Goal: Task Accomplishment & Management: Complete application form

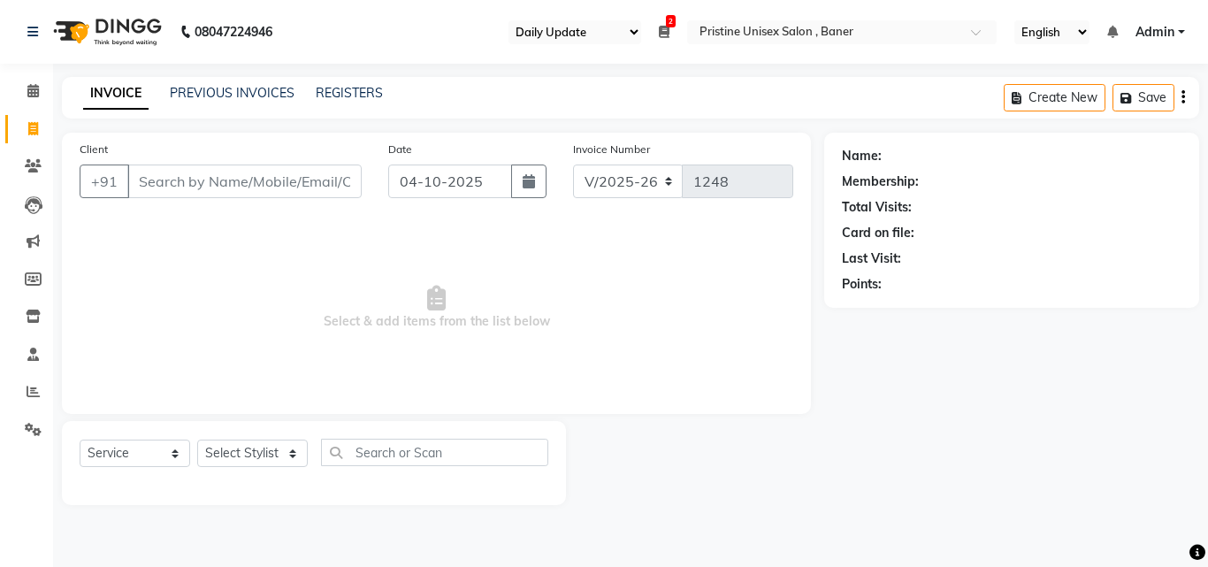
select select "110"
select select "6610"
select select "service"
click at [278, 453] on select "Select Stylist [PERSON_NAME] [PERSON_NAME] Karan [PERSON_NAME] Mohd [PERSON_NAM…" at bounding box center [252, 452] width 111 height 27
select select "51203"
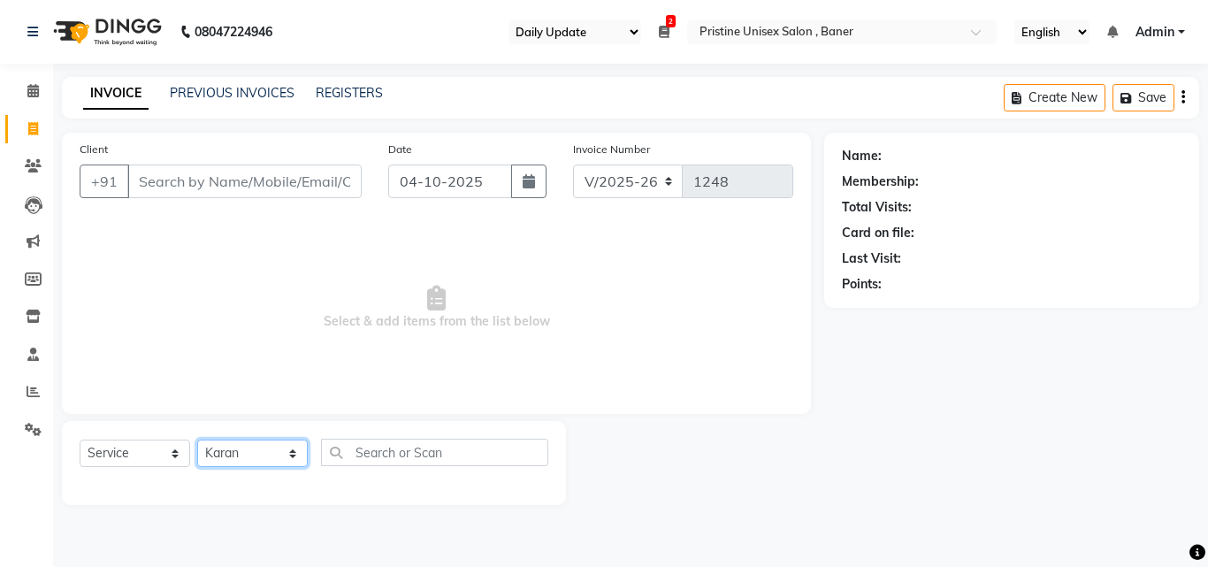
click at [197, 439] on select "Select Stylist [PERSON_NAME] [PERSON_NAME] Karan [PERSON_NAME] Mohd [PERSON_NAM…" at bounding box center [252, 452] width 111 height 27
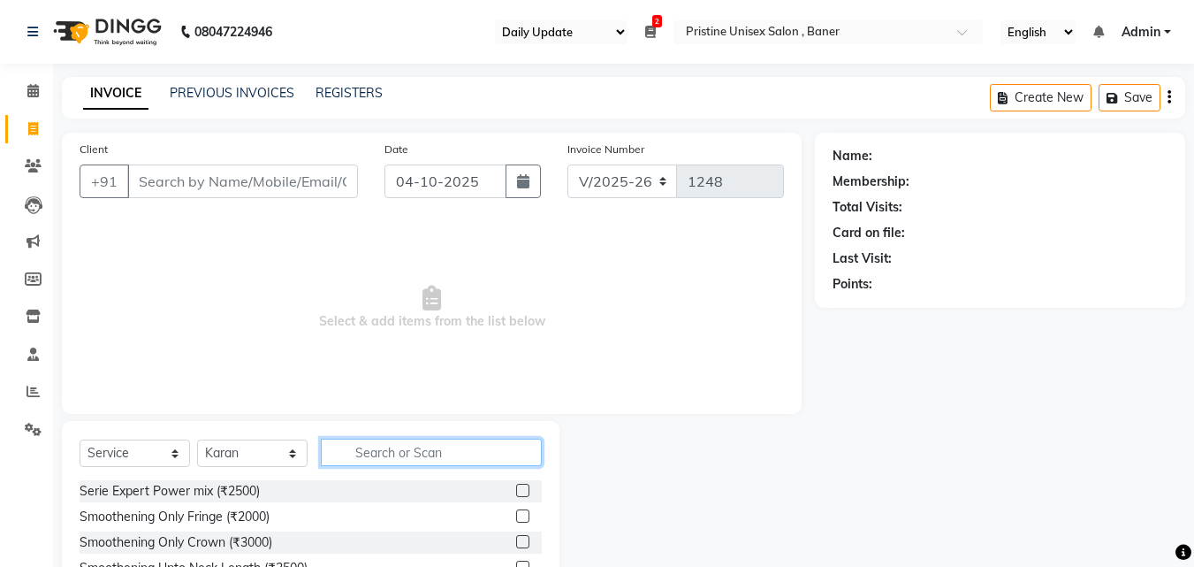
click at [395, 448] on input "text" at bounding box center [431, 452] width 221 height 27
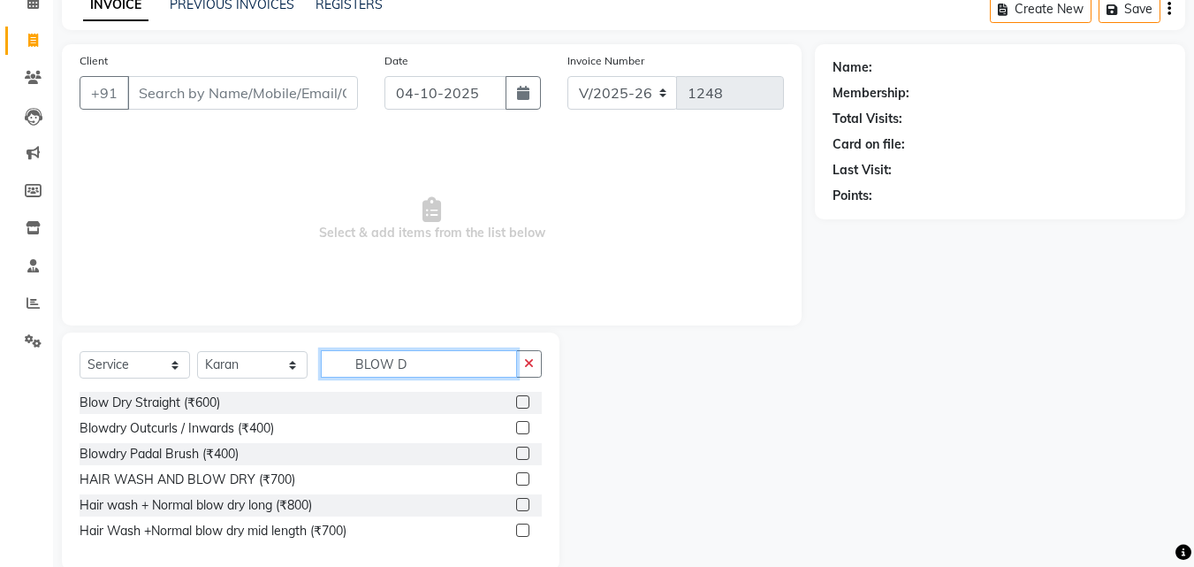
scroll to position [118, 0]
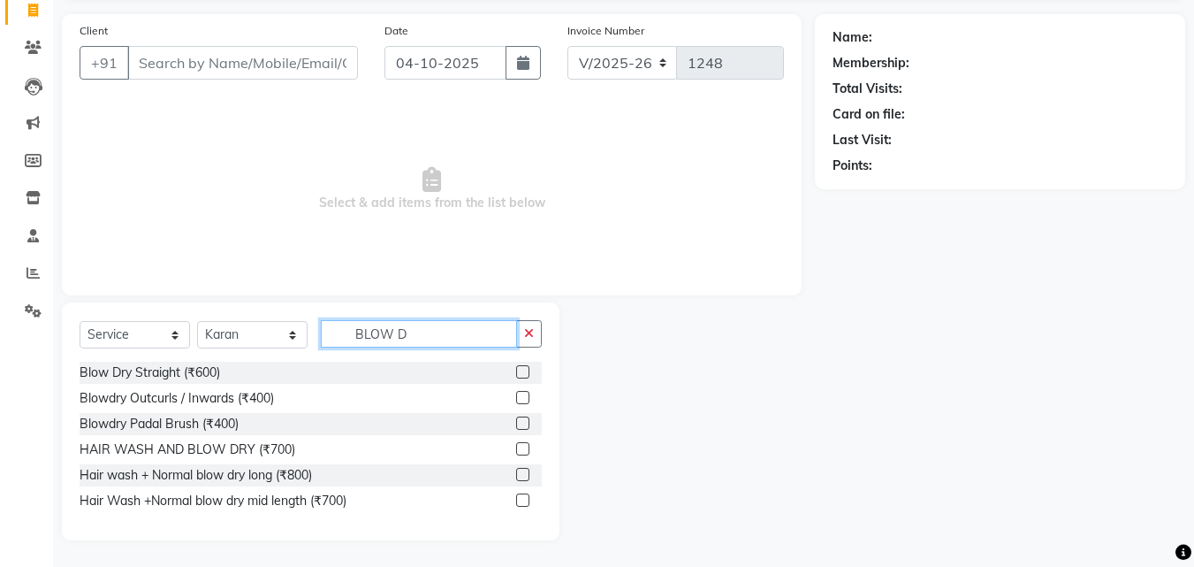
type input "BLOW D"
click at [528, 370] on label at bounding box center [522, 371] width 13 height 13
click at [528, 370] on input "checkbox" at bounding box center [521, 372] width 11 height 11
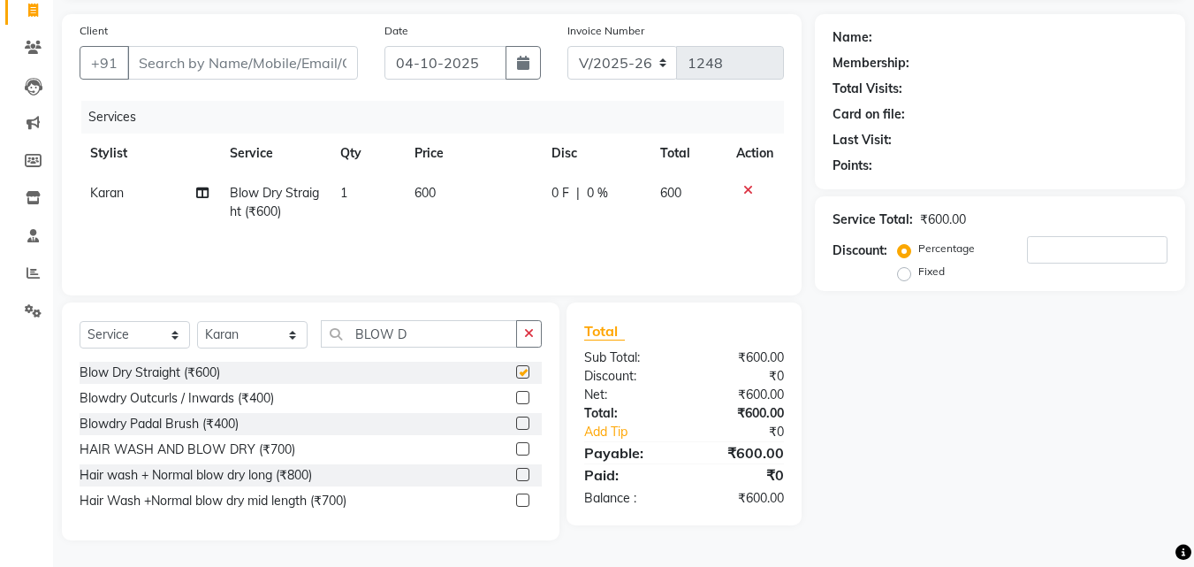
checkbox input "false"
click at [525, 424] on label at bounding box center [522, 422] width 13 height 13
click at [525, 424] on input "checkbox" at bounding box center [521, 423] width 11 height 11
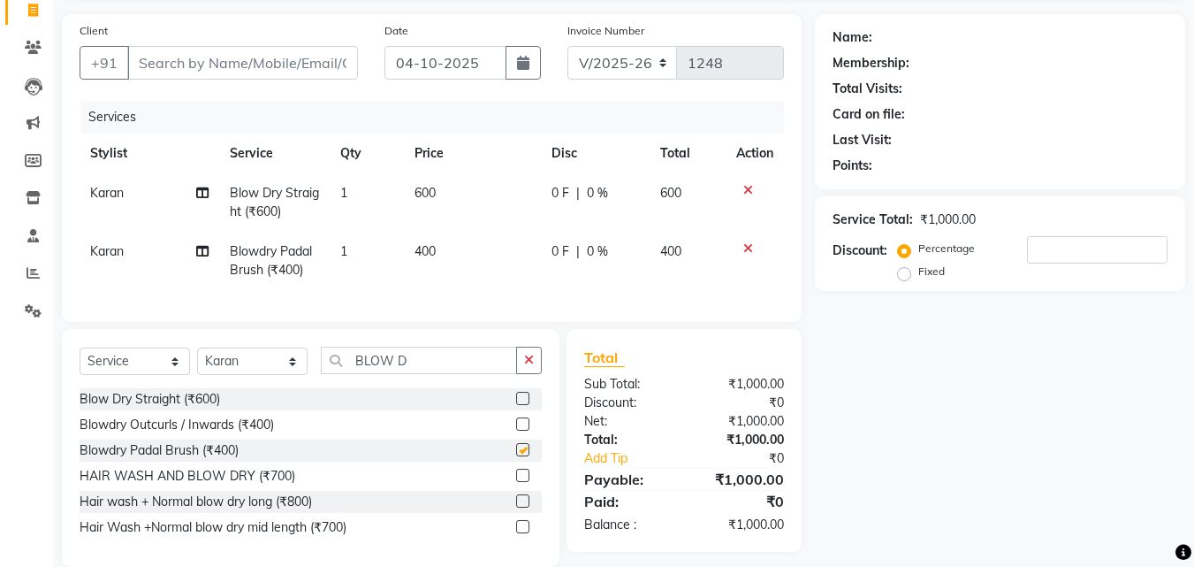
checkbox input "false"
click at [749, 188] on icon at bounding box center [749, 190] width 10 height 12
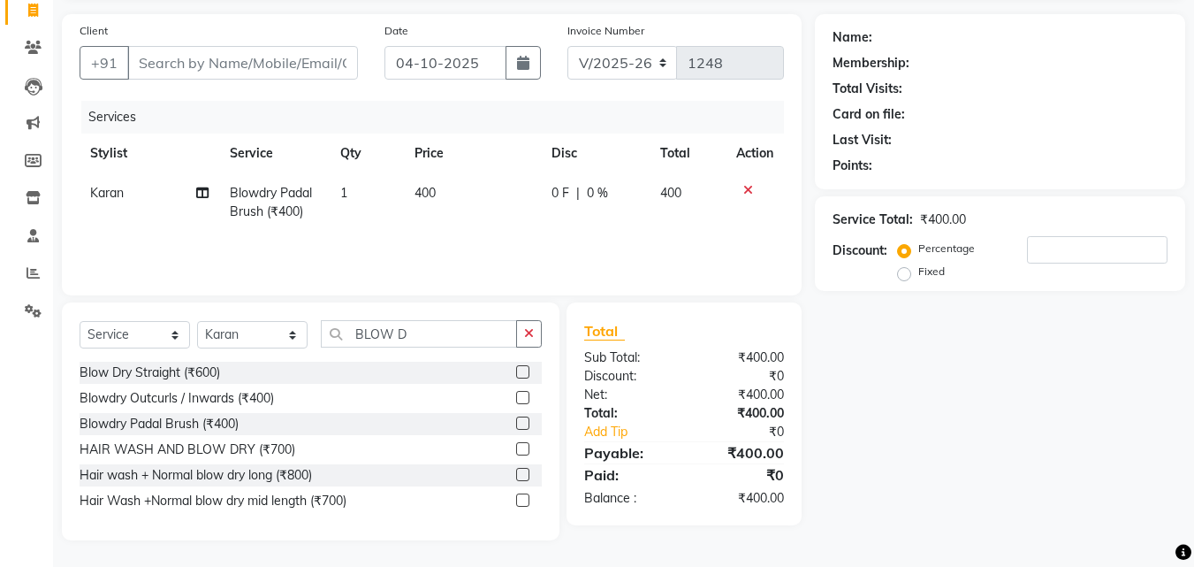
click at [988, 405] on div "Name: Membership: Total Visits: Card on file: Last Visit: Points: Service Total…" at bounding box center [1007, 277] width 384 height 526
click at [100, 192] on span "Karan" at bounding box center [107, 193] width 34 height 16
select select "51203"
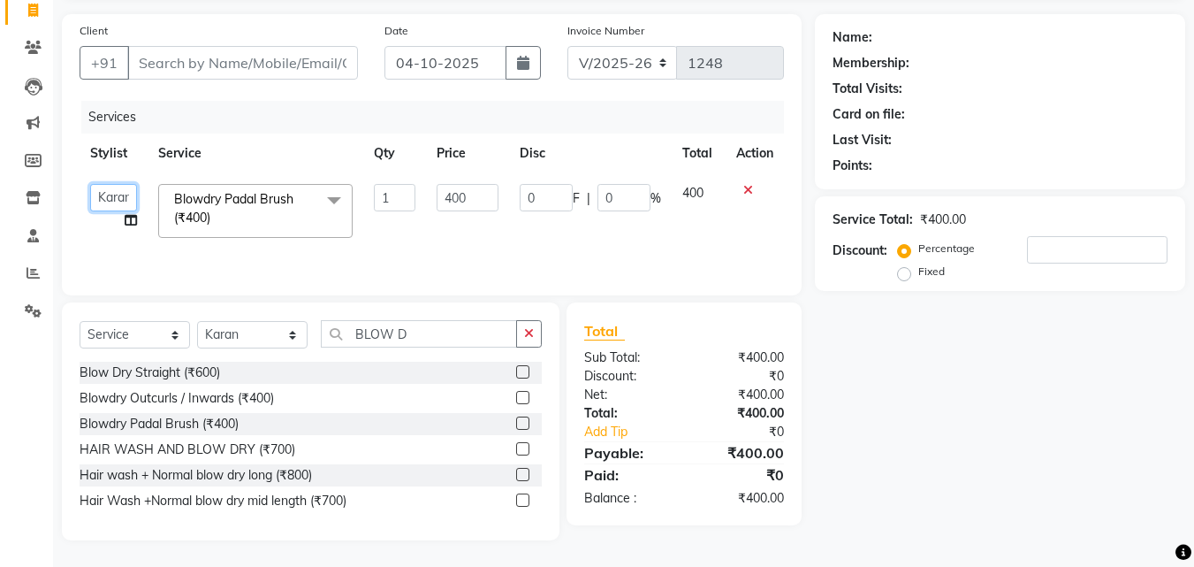
click at [100, 199] on select "[PERSON_NAME] [PERSON_NAME] Karan [PERSON_NAME] Mohd [PERSON_NAME] [PERSON_NAME…" at bounding box center [113, 197] width 47 height 27
select select "83039"
click at [268, 338] on select "Select Stylist [PERSON_NAME] [PERSON_NAME] Karan [PERSON_NAME] Mohd [PERSON_NAM…" at bounding box center [252, 334] width 111 height 27
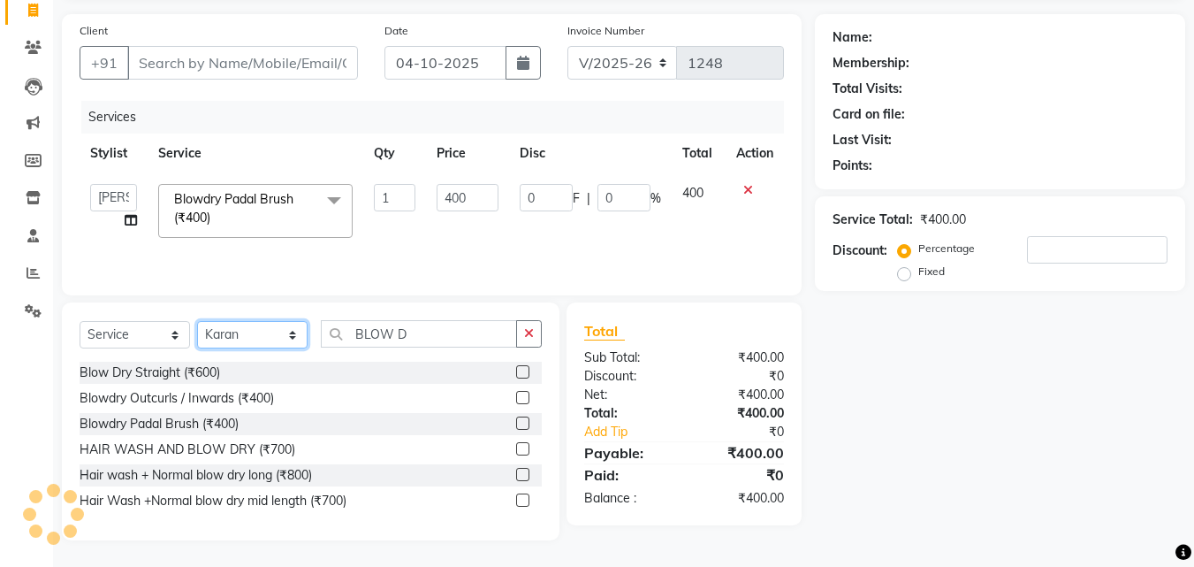
select select "50947"
click at [197, 321] on select "Select Stylist [PERSON_NAME] [PERSON_NAME] Karan [PERSON_NAME] Mohd [PERSON_NAM…" at bounding box center [252, 334] width 111 height 27
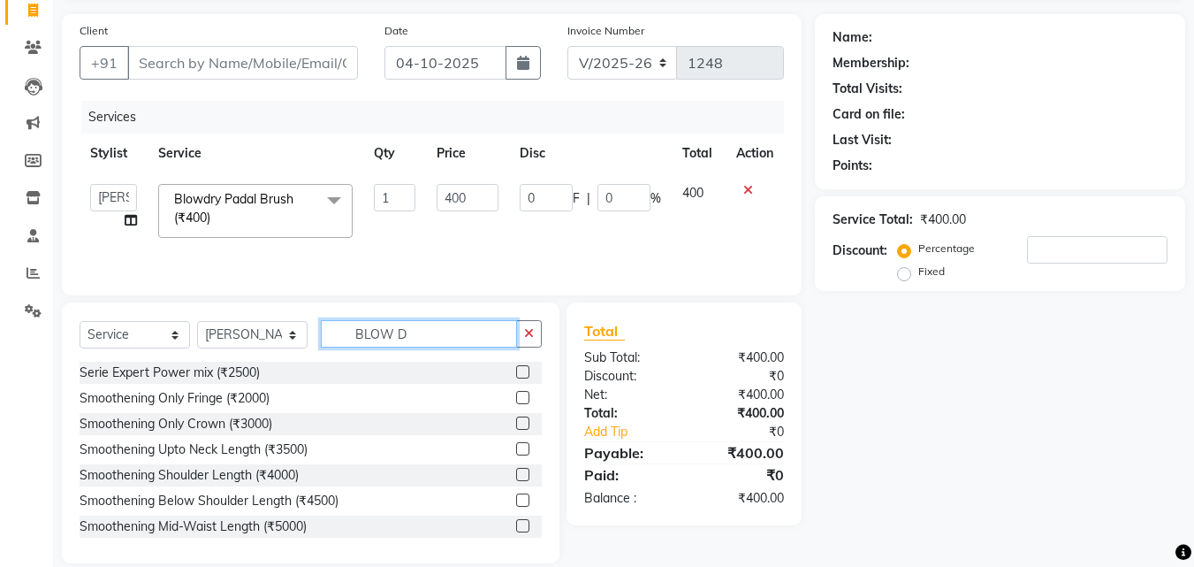
click at [443, 342] on input "BLOW D" at bounding box center [419, 333] width 196 height 27
type input "B"
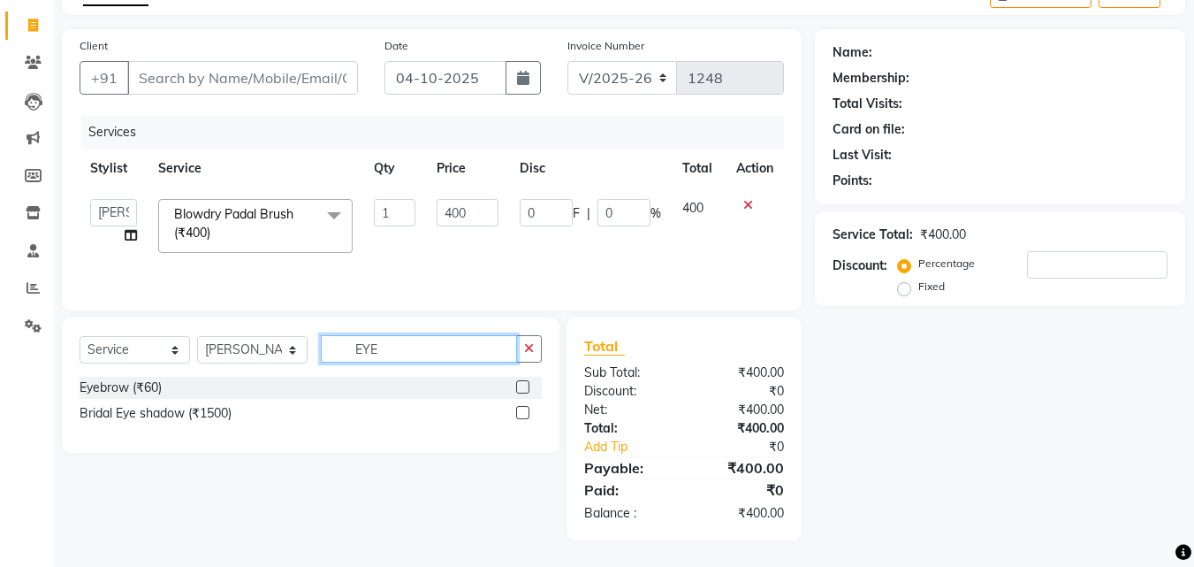
scroll to position [103, 0]
type input "EYE"
click at [519, 385] on label at bounding box center [522, 386] width 13 height 13
click at [519, 385] on input "checkbox" at bounding box center [521, 387] width 11 height 11
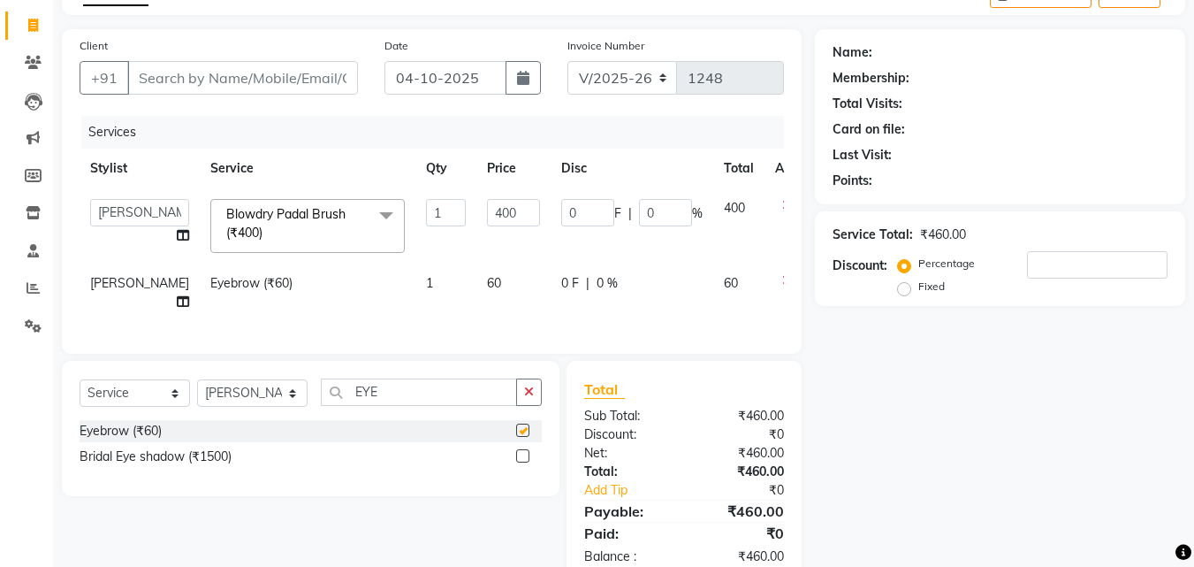
checkbox input "false"
click at [271, 82] on input "Client" at bounding box center [242, 78] width 231 height 34
type input "P"
type input "0"
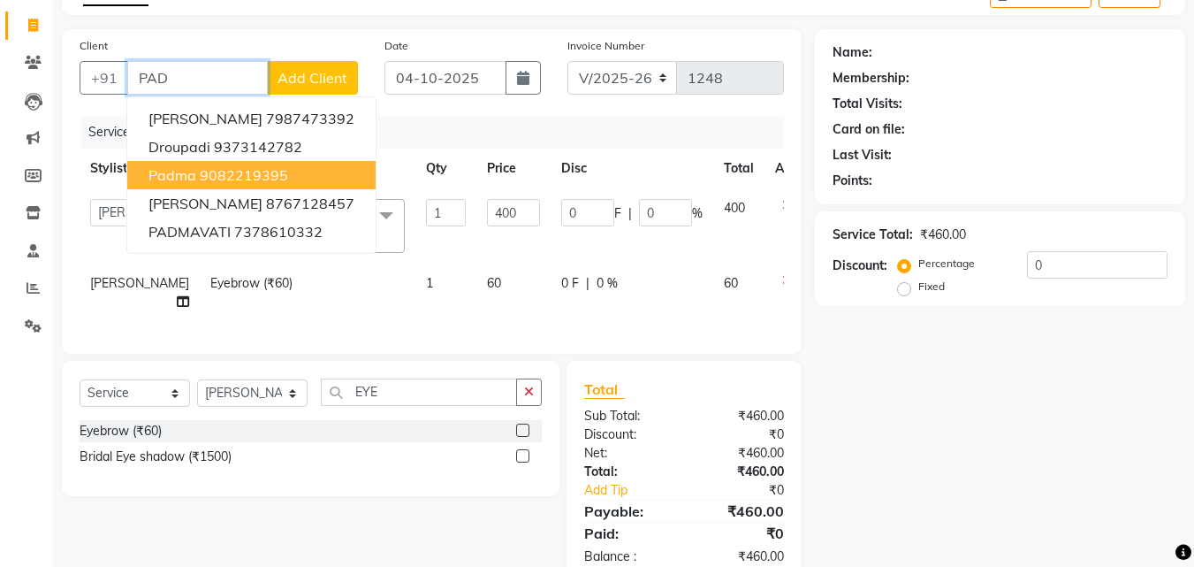
click at [318, 177] on button "Padma 9082219395" at bounding box center [251, 175] width 248 height 28
type input "9082219395"
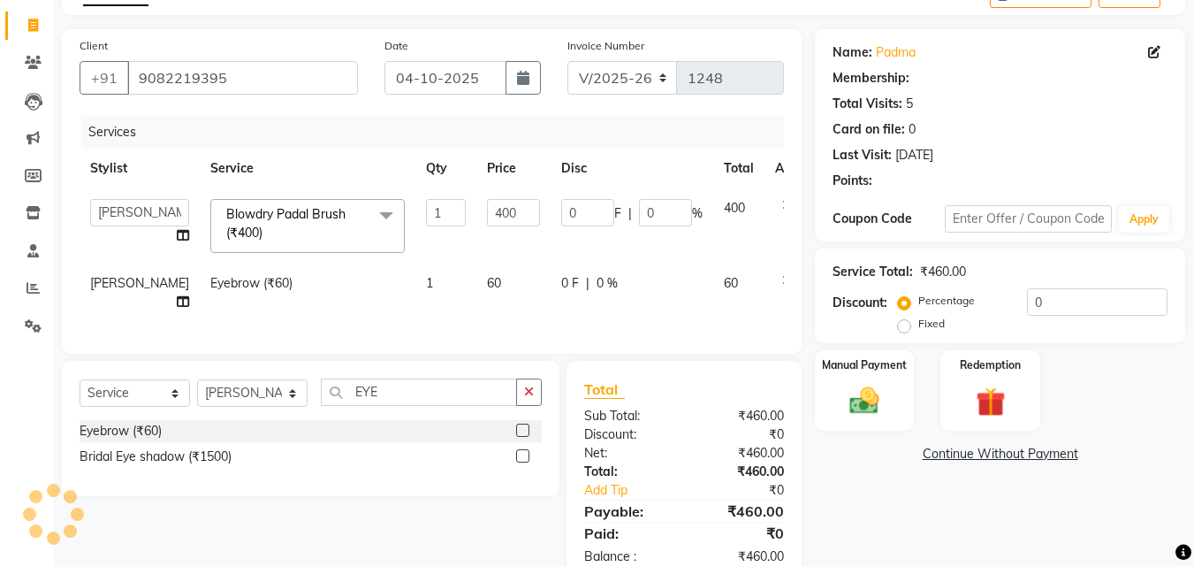
select select "1: Object"
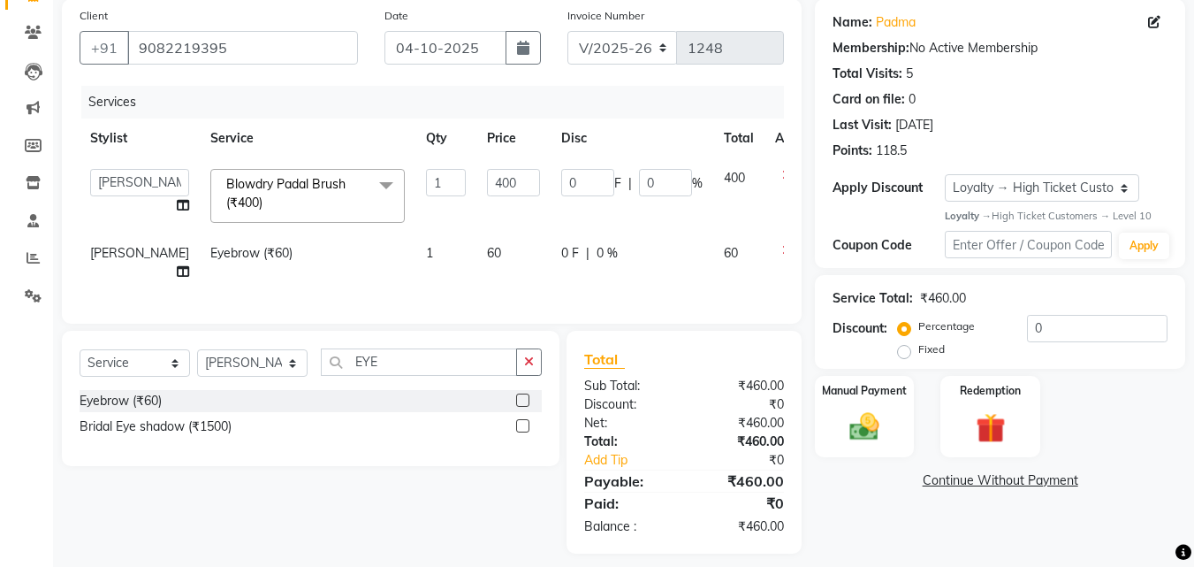
scroll to position [160, 0]
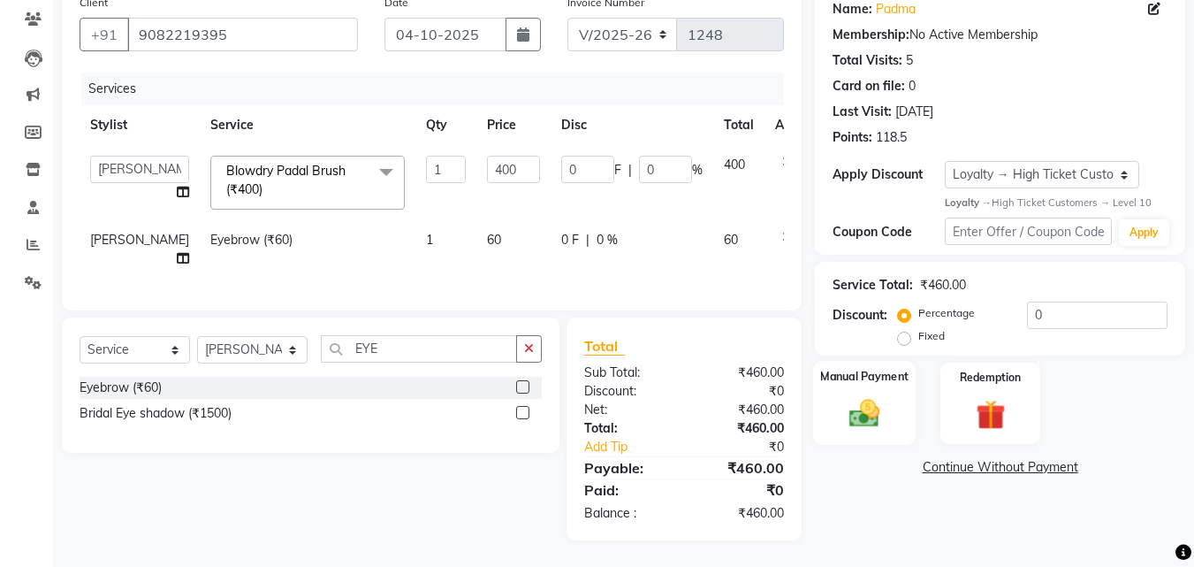
click at [850, 396] on img at bounding box center [865, 413] width 50 height 35
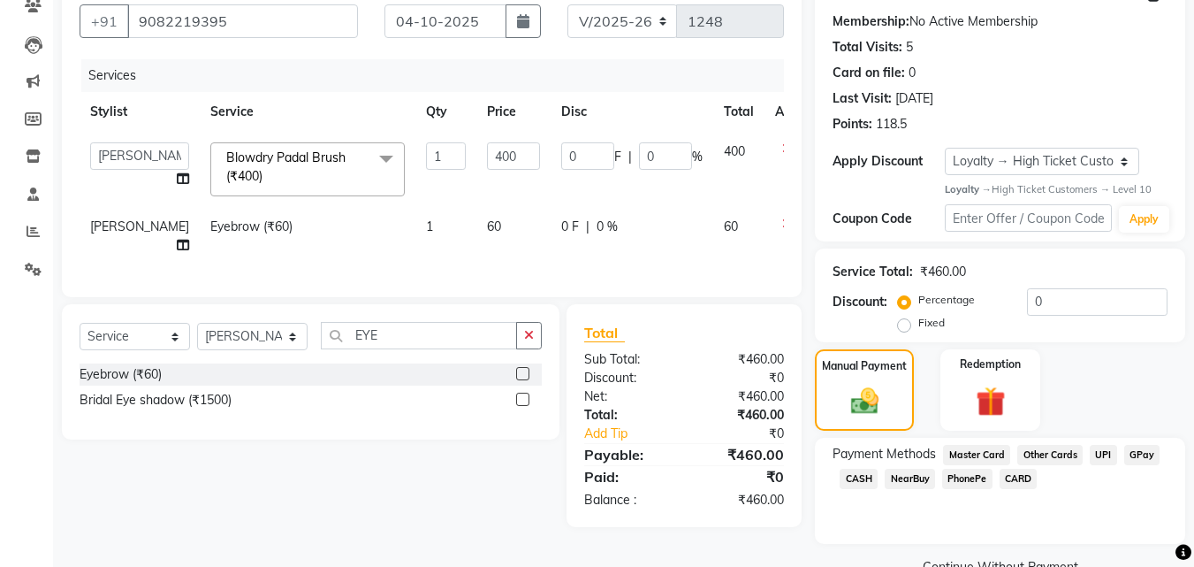
click at [1139, 455] on span "GPay" at bounding box center [1143, 455] width 36 height 20
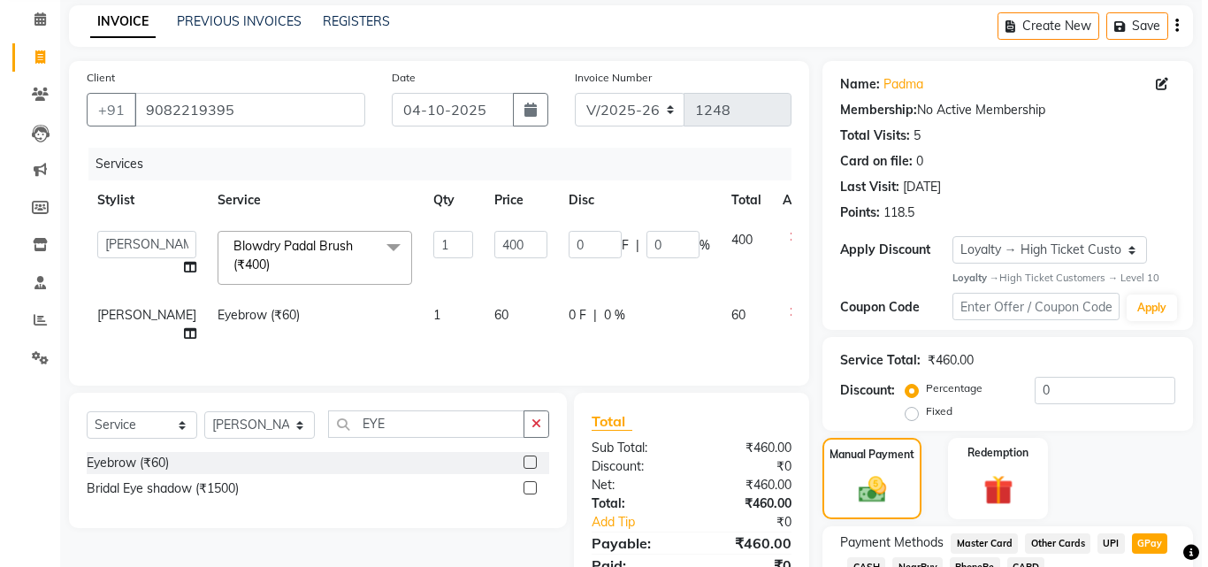
scroll to position [0, 0]
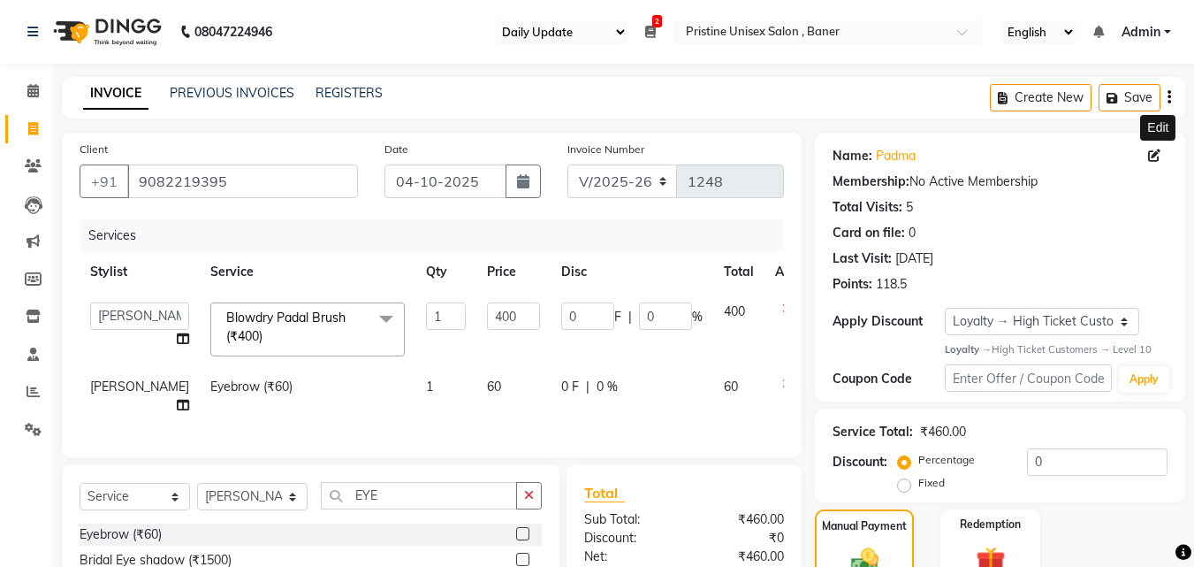
click at [1150, 155] on icon at bounding box center [1154, 155] width 12 height 12
select select "18"
select select "09"
select select "[DEMOGRAPHIC_DATA]"
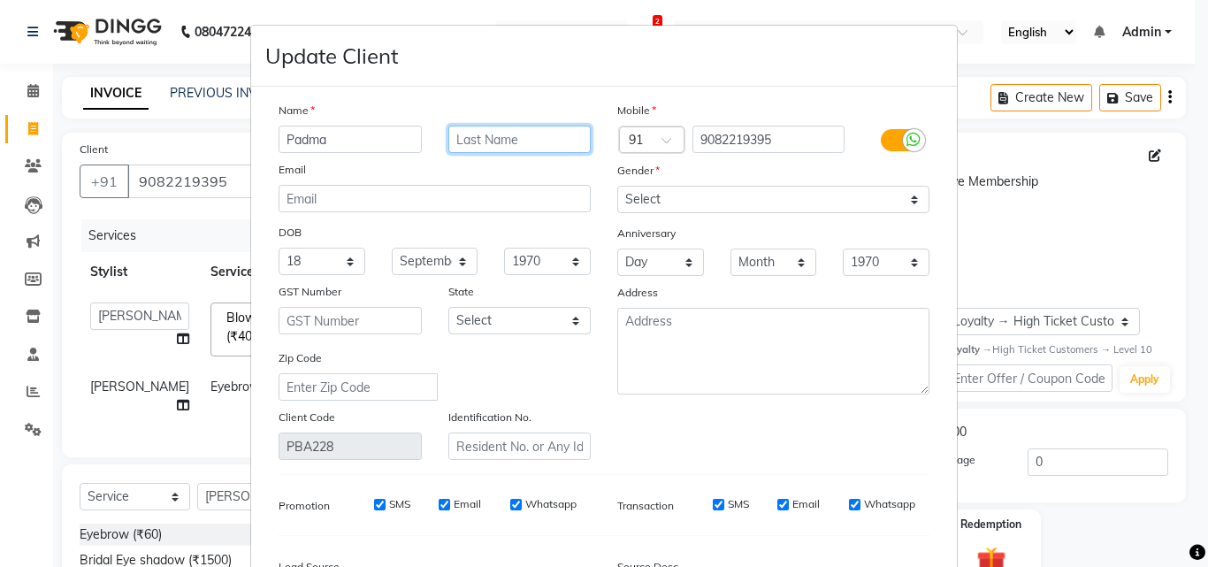
click at [523, 141] on input "text" at bounding box center [519, 139] width 143 height 27
click at [532, 148] on input "GANPATE" at bounding box center [519, 139] width 143 height 27
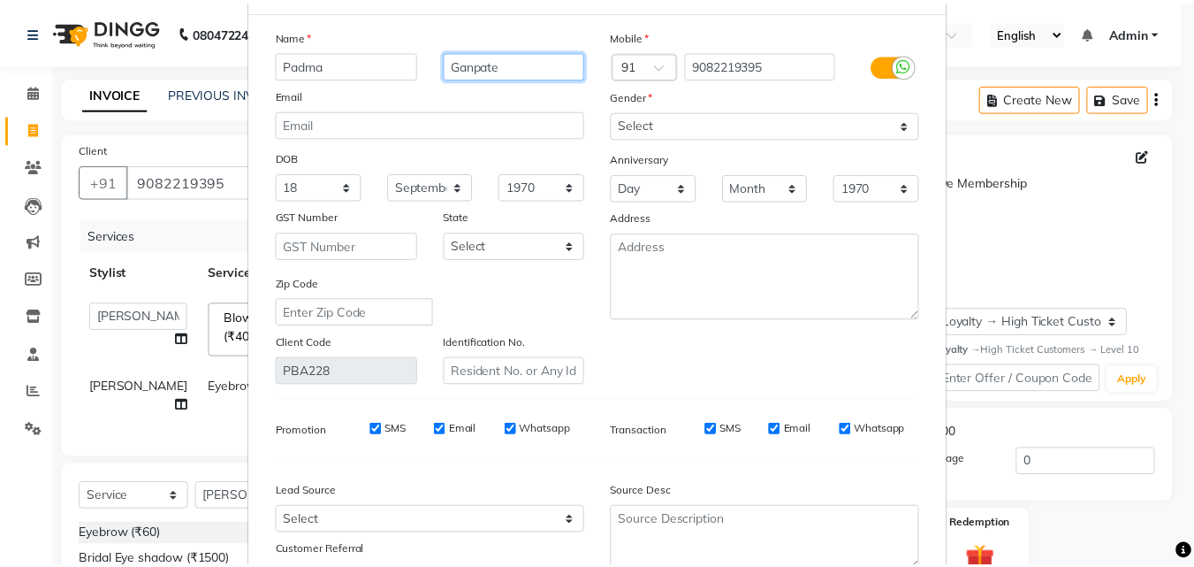
scroll to position [177, 0]
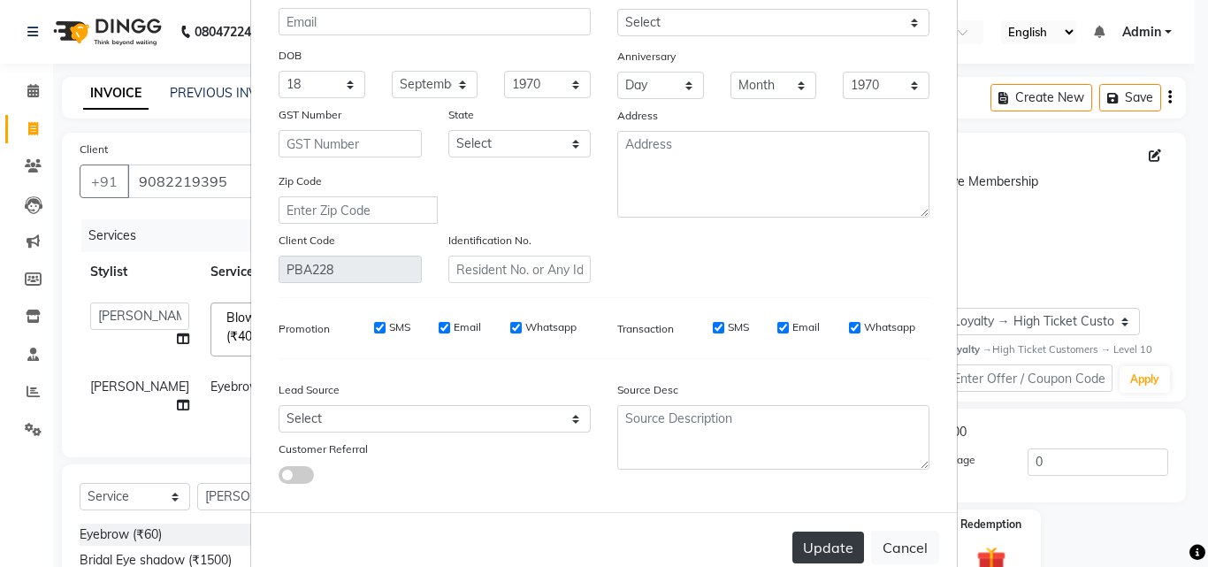
type input "Ganpate"
click at [818, 541] on button "Update" at bounding box center [828, 547] width 72 height 32
select select
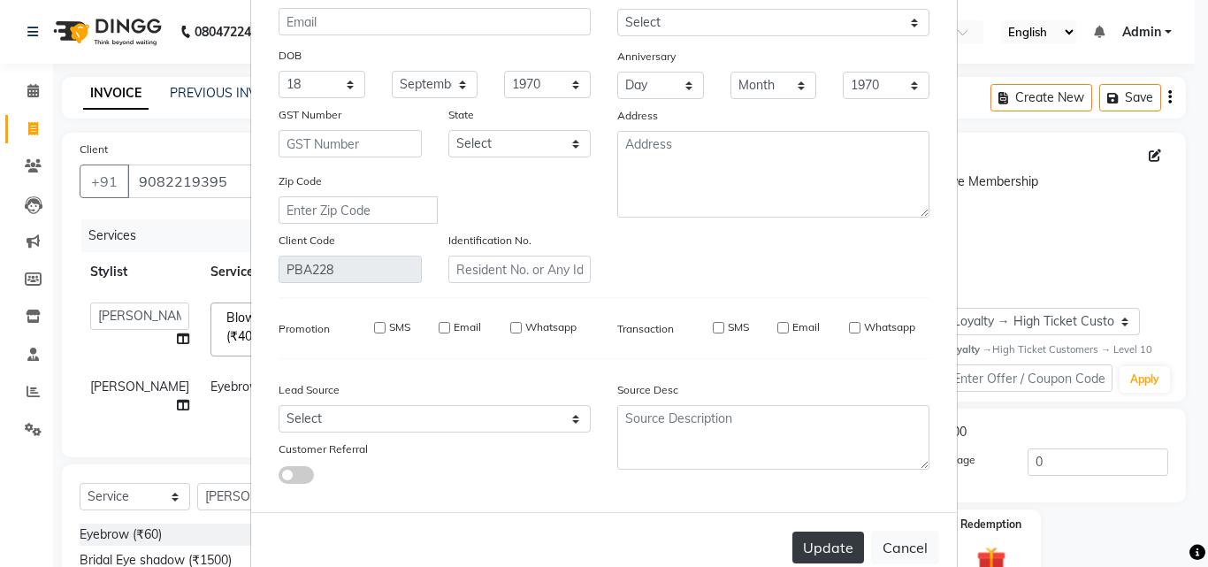
select select
checkbox input "false"
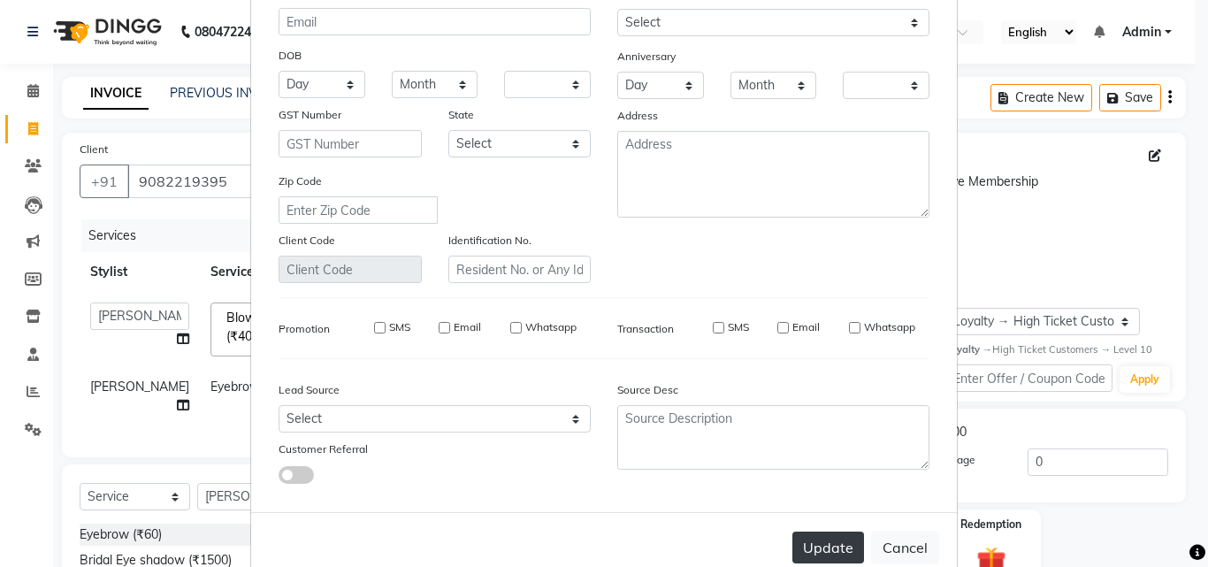
checkbox input "false"
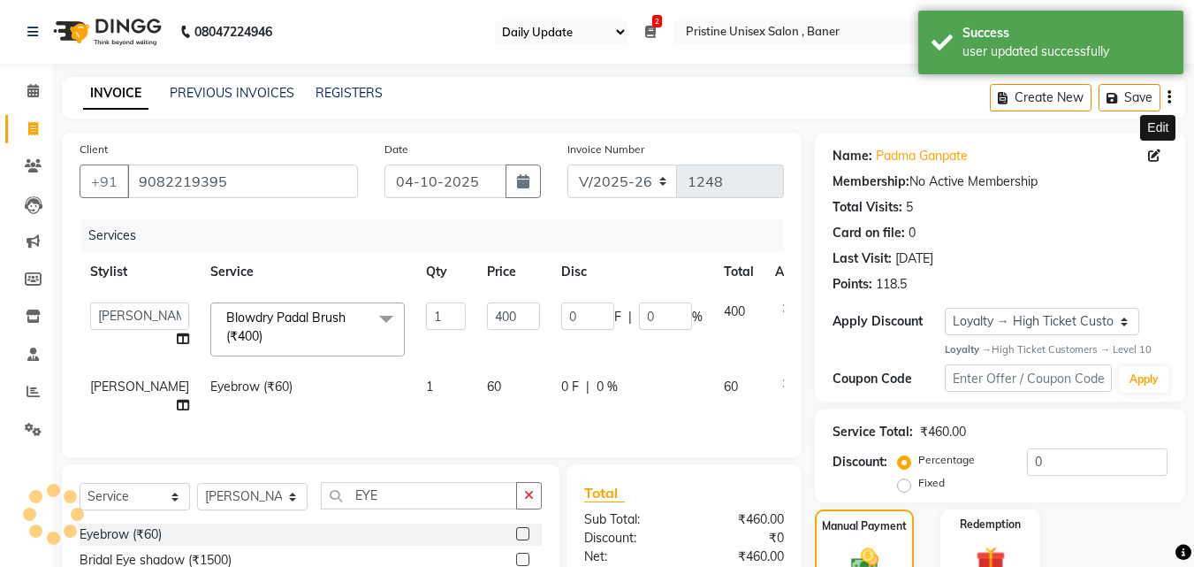
select select "1: Object"
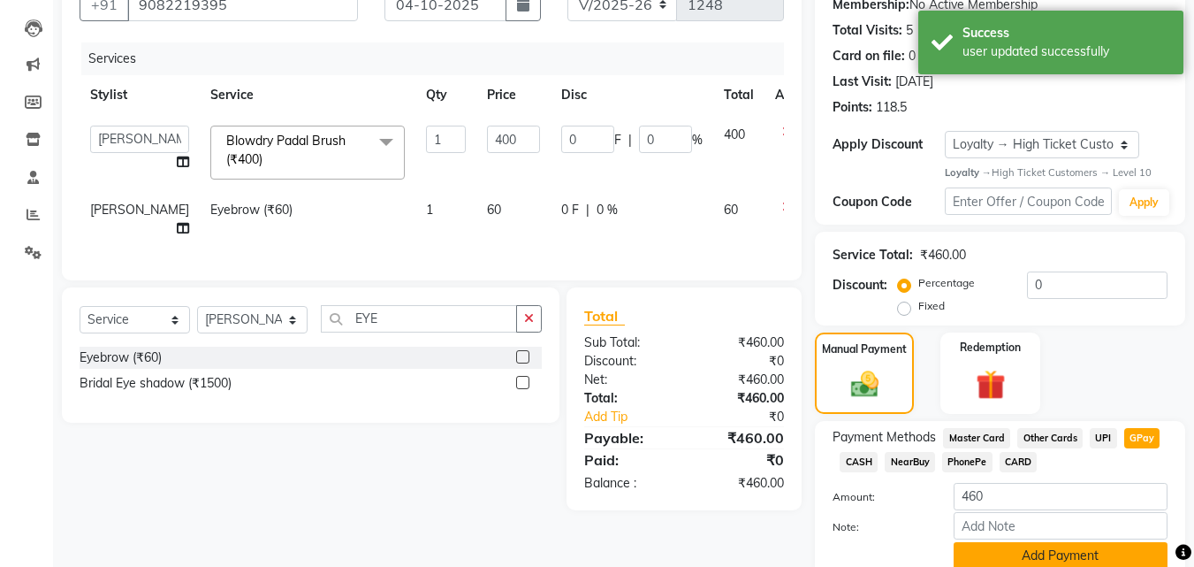
click at [1102, 550] on button "Add Payment" at bounding box center [1061, 555] width 214 height 27
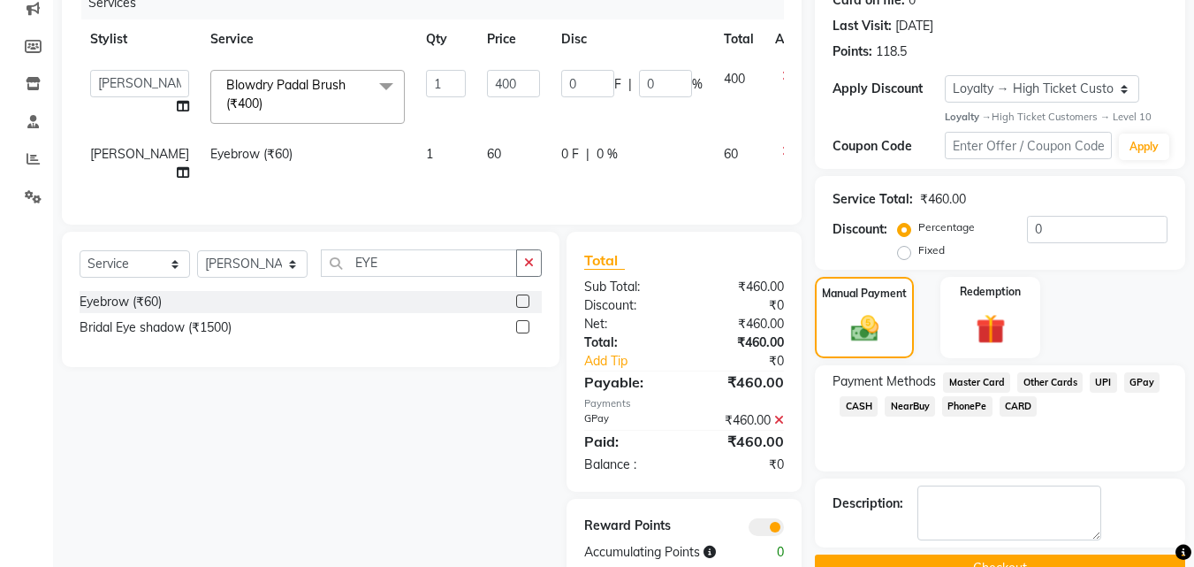
scroll to position [285, 0]
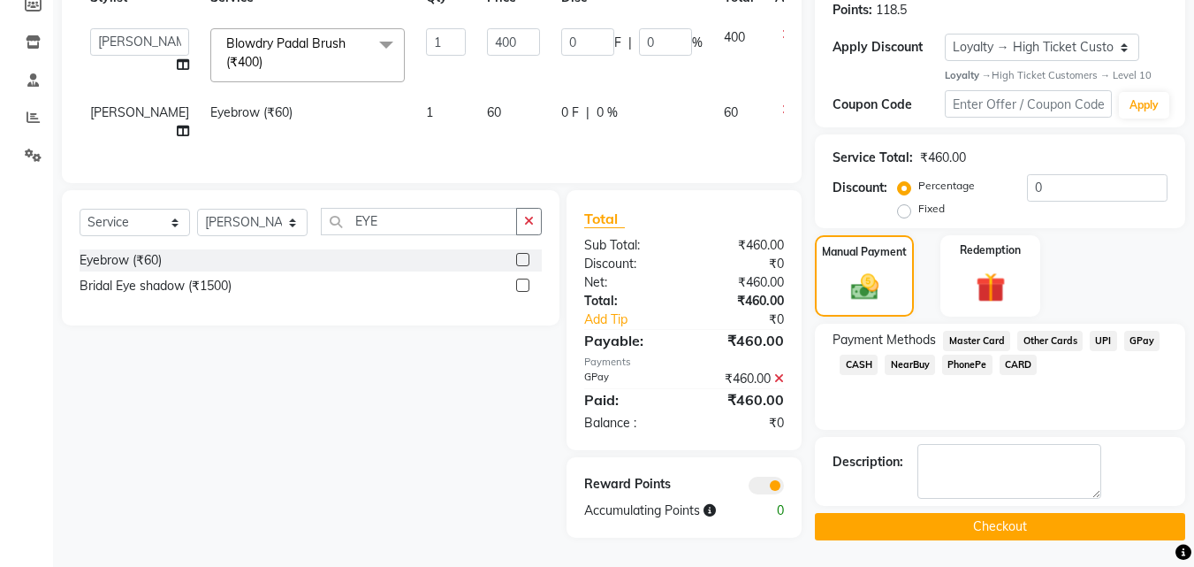
click at [763, 484] on span at bounding box center [766, 486] width 35 height 18
click at [784, 488] on input "checkbox" at bounding box center [784, 488] width 0 height 0
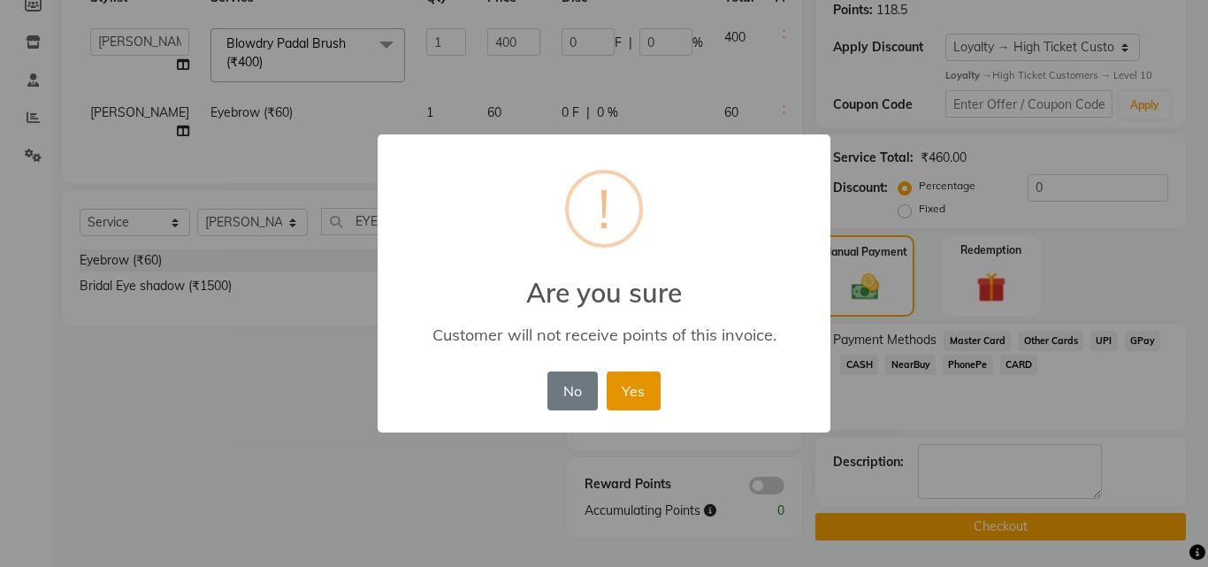
click at [636, 383] on button "Yes" at bounding box center [633, 390] width 54 height 39
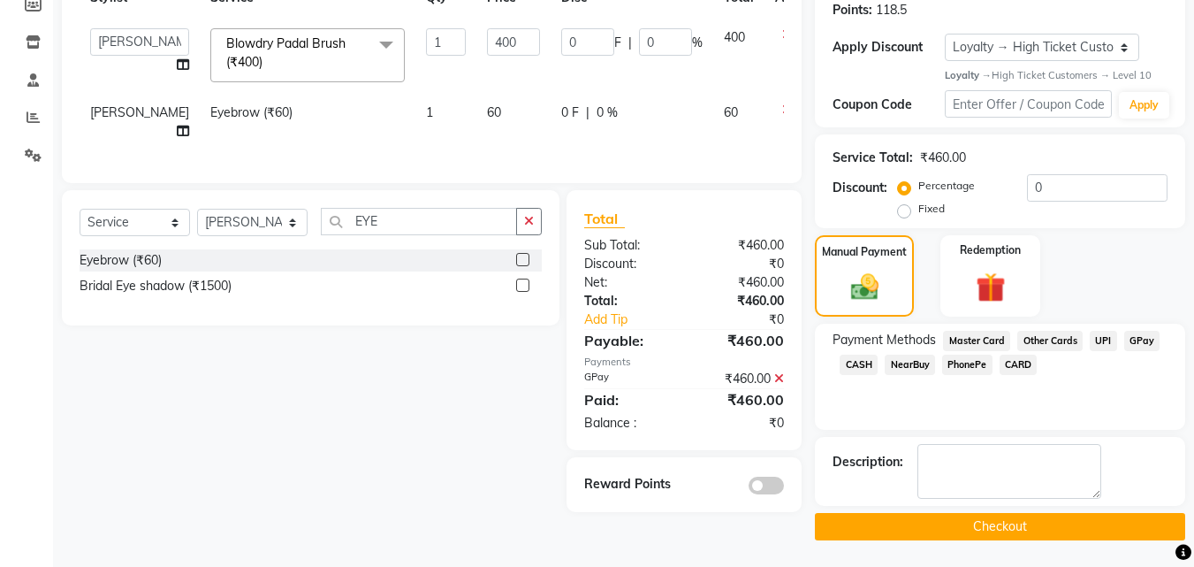
click at [999, 521] on button "Checkout" at bounding box center [1000, 526] width 370 height 27
